Goal: Task Accomplishment & Management: Complete application form

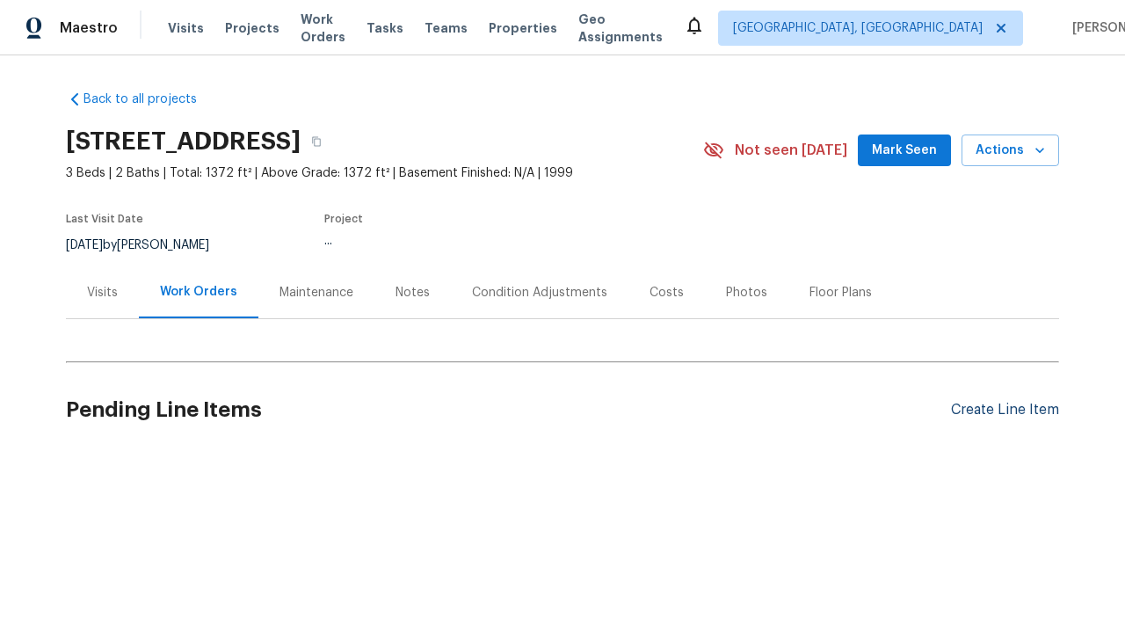
click at [1004, 409] on div "Create Line Item" at bounding box center [1005, 410] width 108 height 17
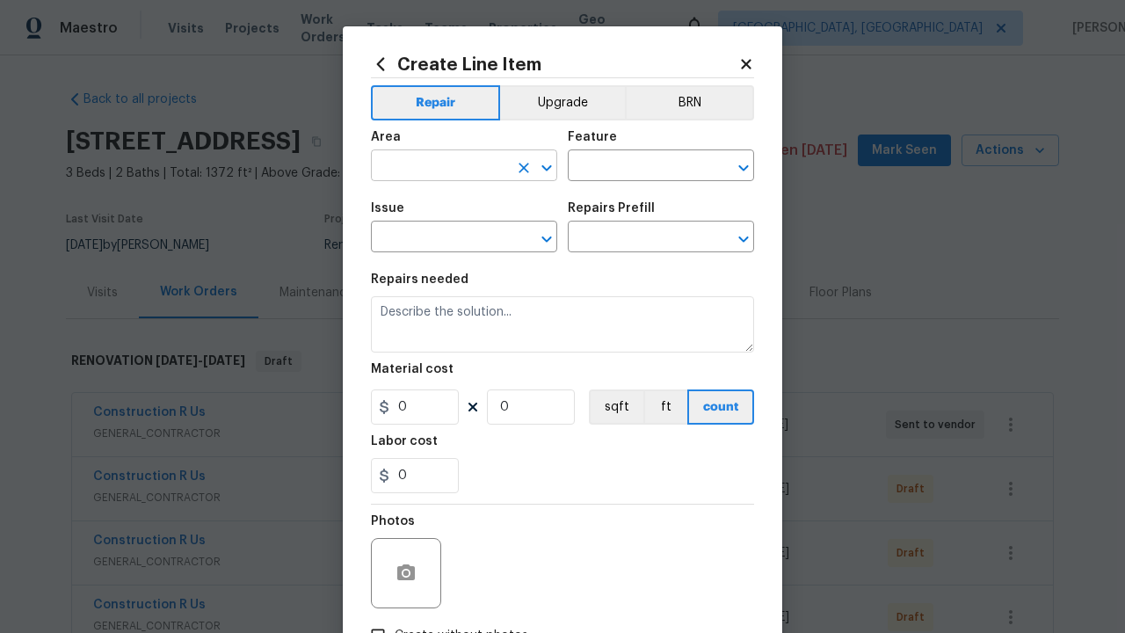
click at [439, 167] on input "text" at bounding box center [439, 167] width 137 height 27
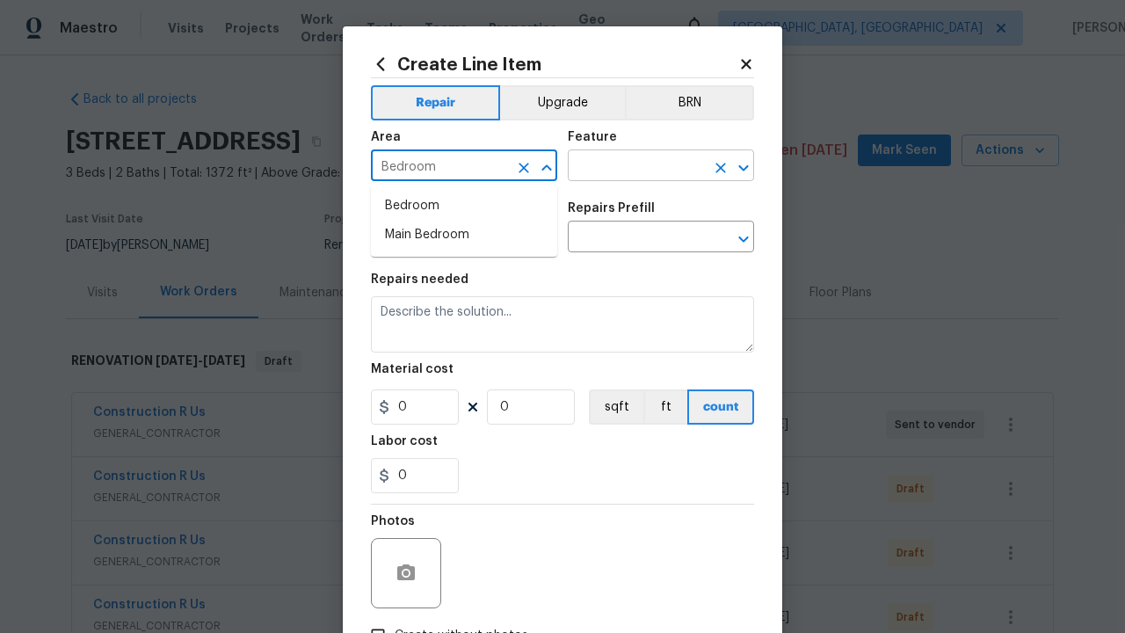
click at [464, 206] on li "Bedroom" at bounding box center [464, 206] width 186 height 29
type input "Bedroom"
click at [636, 167] on input "text" at bounding box center [636, 167] width 137 height 27
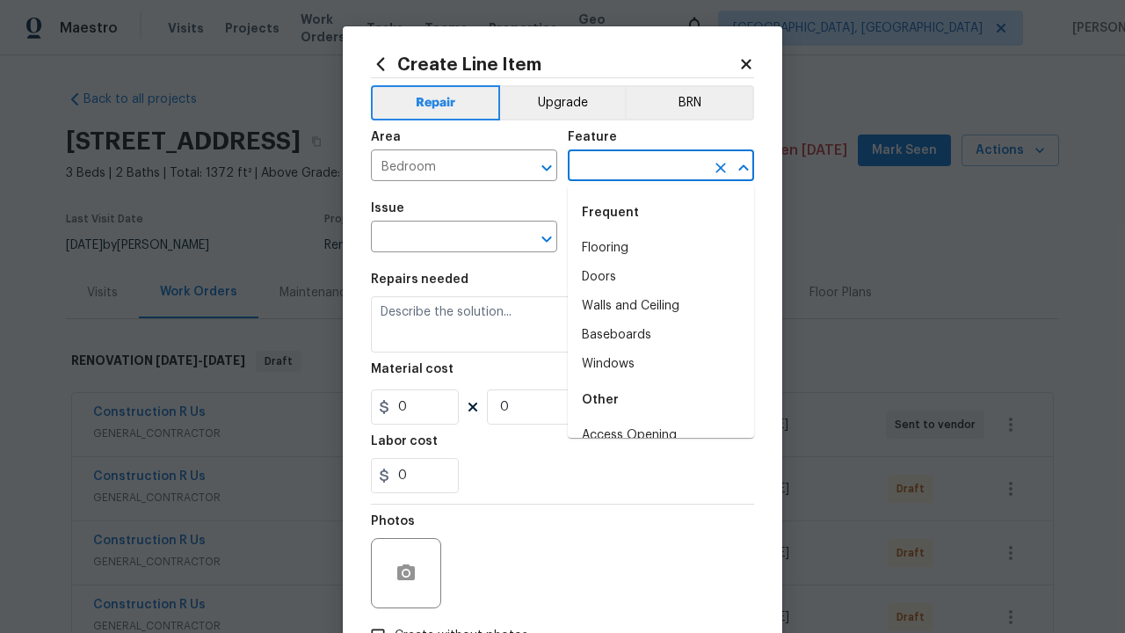
type input "Flooring"
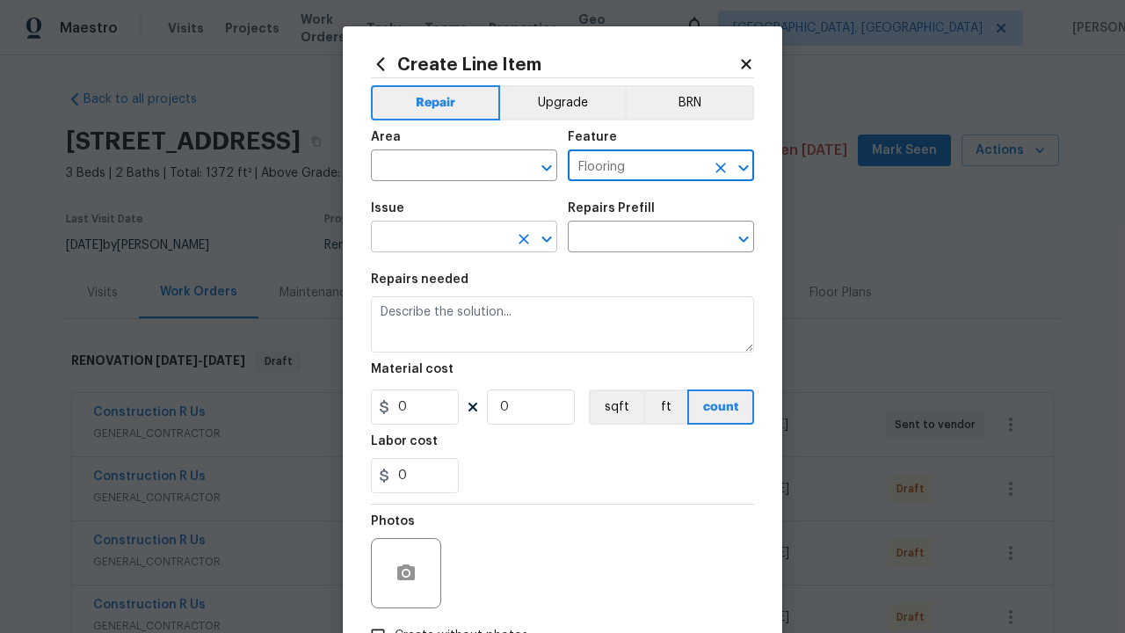
type input "Flooring"
click at [439, 238] on input "text" at bounding box center [439, 238] width 137 height 27
type input "Wallpaper"
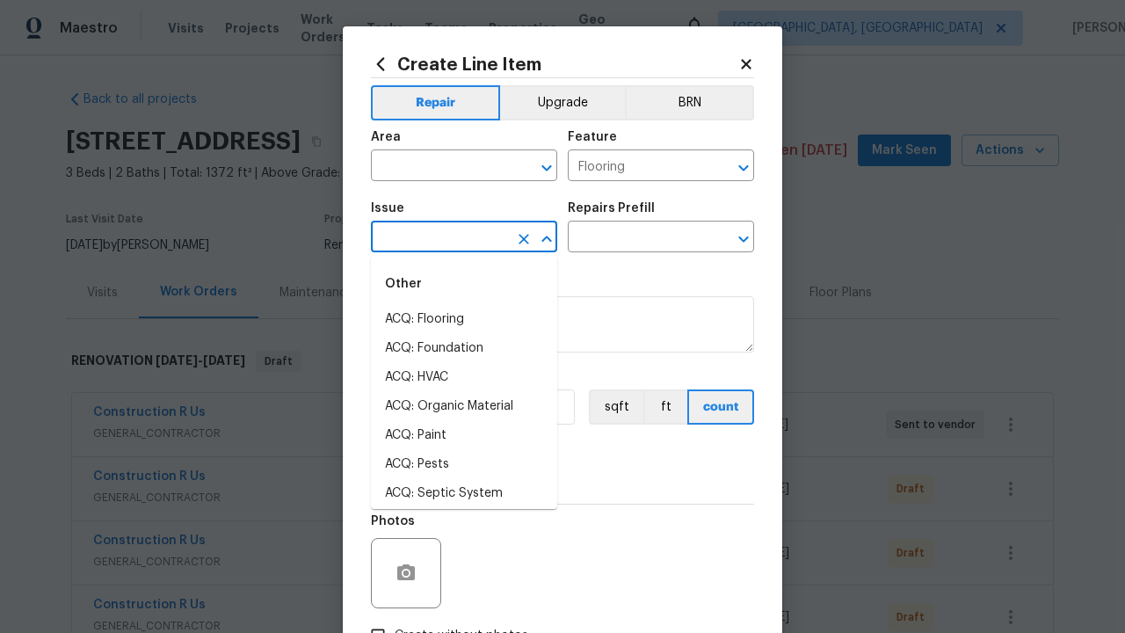
type input "Wallpaper"
